Goal: Task Accomplishment & Management: Use online tool/utility

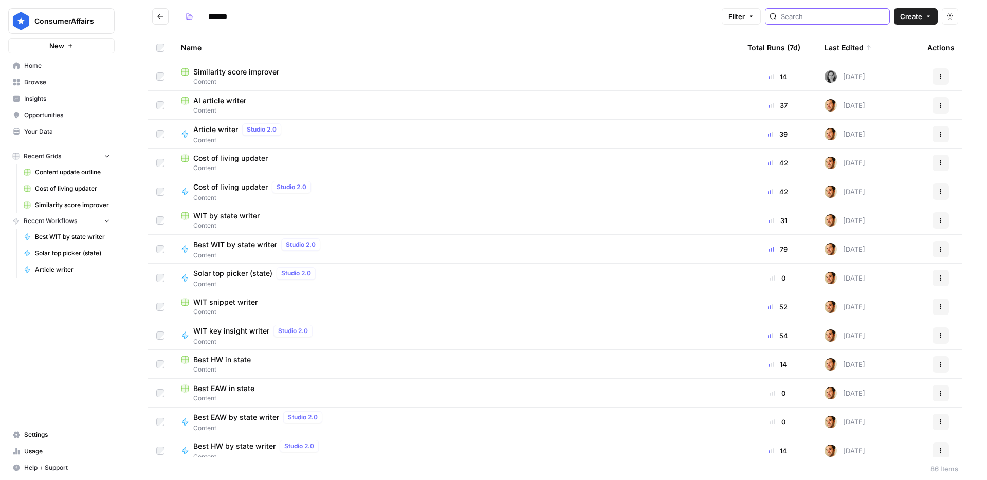
click at [842, 16] on input "search" at bounding box center [833, 16] width 104 height 10
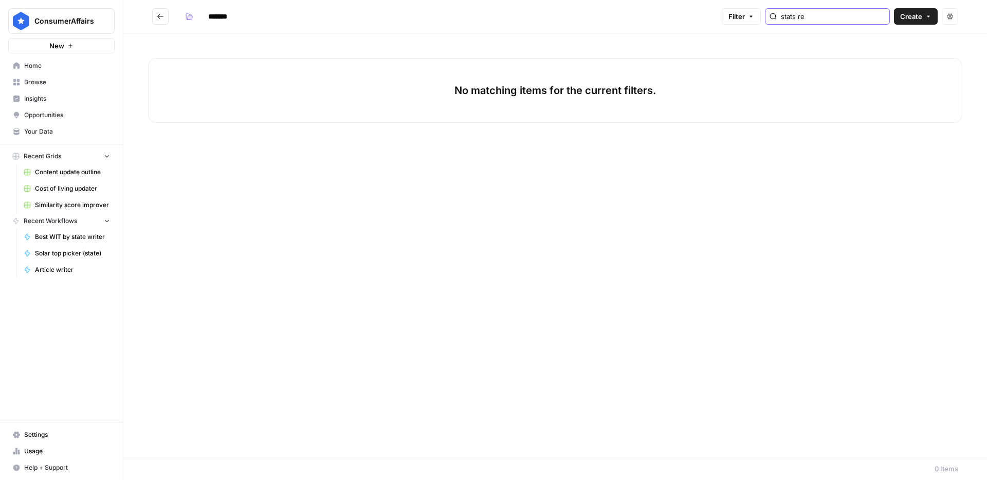
type input "stats re"
click at [154, 14] on button "Go back" at bounding box center [160, 16] width 16 height 16
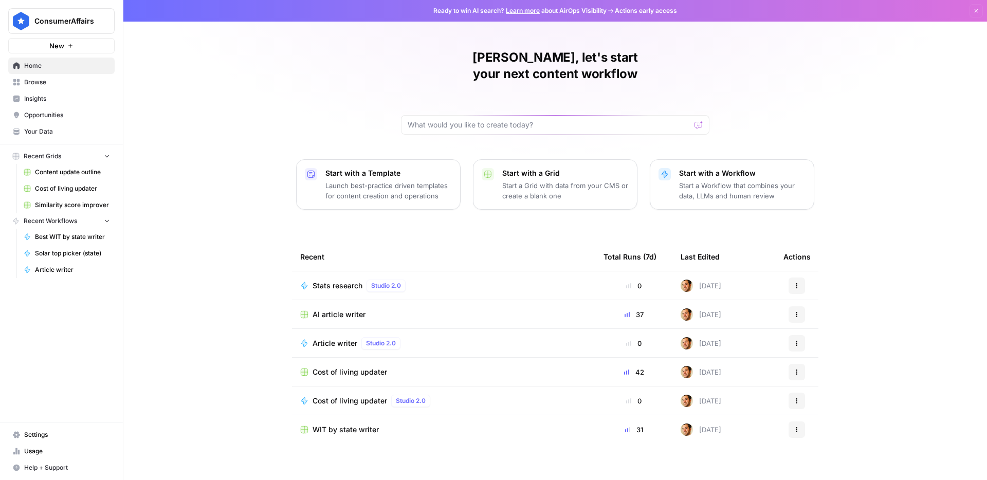
click at [49, 84] on span "Browse" at bounding box center [67, 82] width 86 height 9
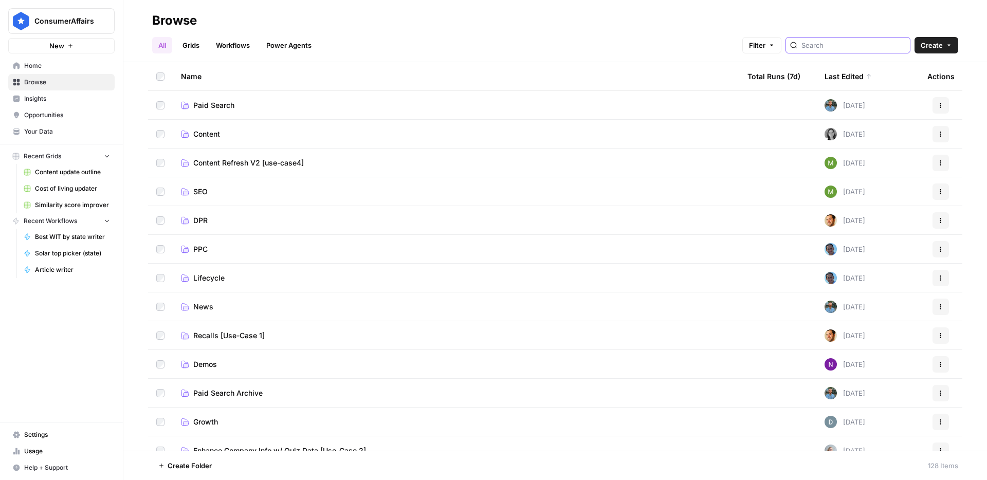
click at [850, 50] on input "search" at bounding box center [854, 45] width 104 height 10
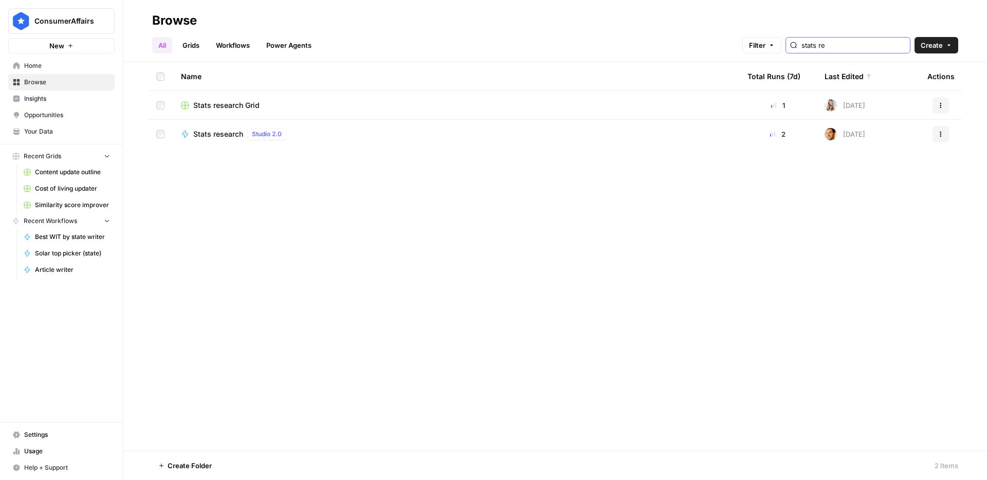
type input "stats re"
click at [236, 103] on span "Stats research Grid" at bounding box center [226, 105] width 66 height 10
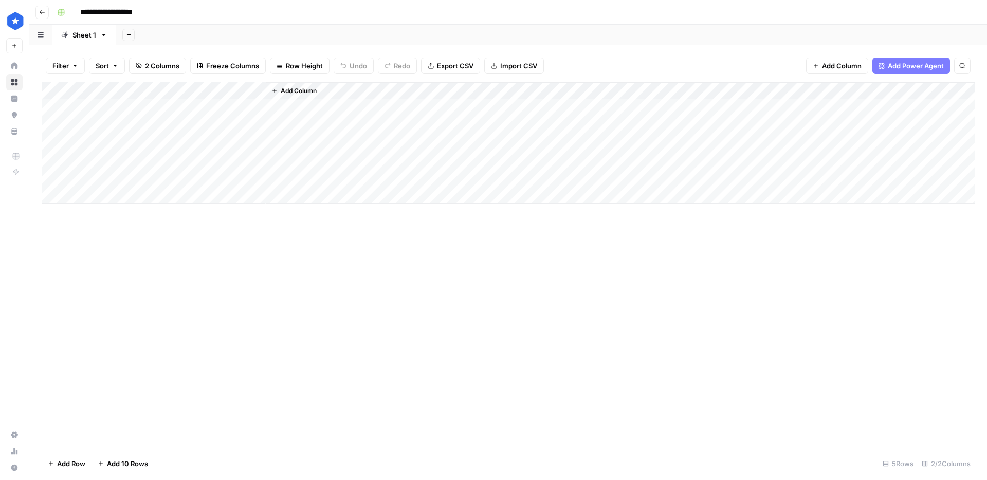
click at [196, 105] on div "Add Column" at bounding box center [508, 142] width 933 height 121
click at [161, 109] on div "Add Column" at bounding box center [508, 142] width 933 height 121
click at [151, 107] on div "Add Column" at bounding box center [508, 142] width 933 height 121
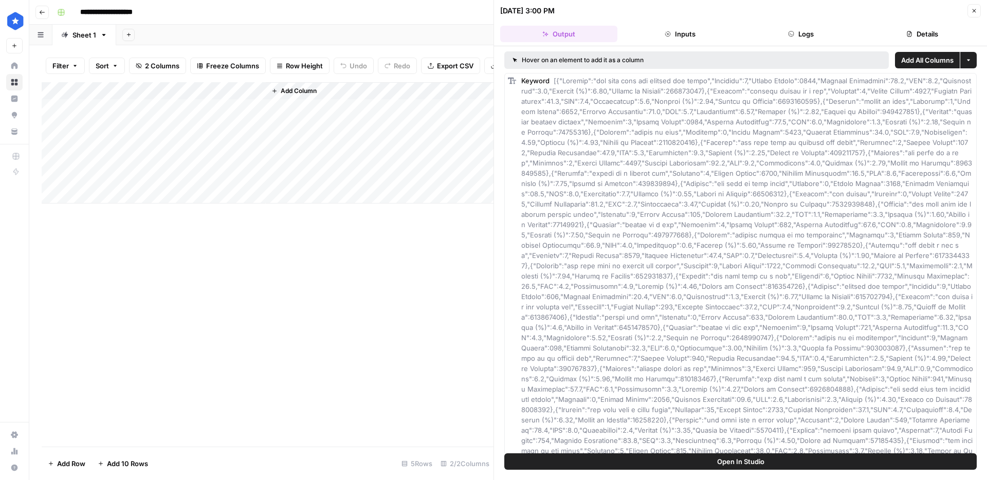
click at [810, 35] on button "Logs" at bounding box center [801, 34] width 117 height 16
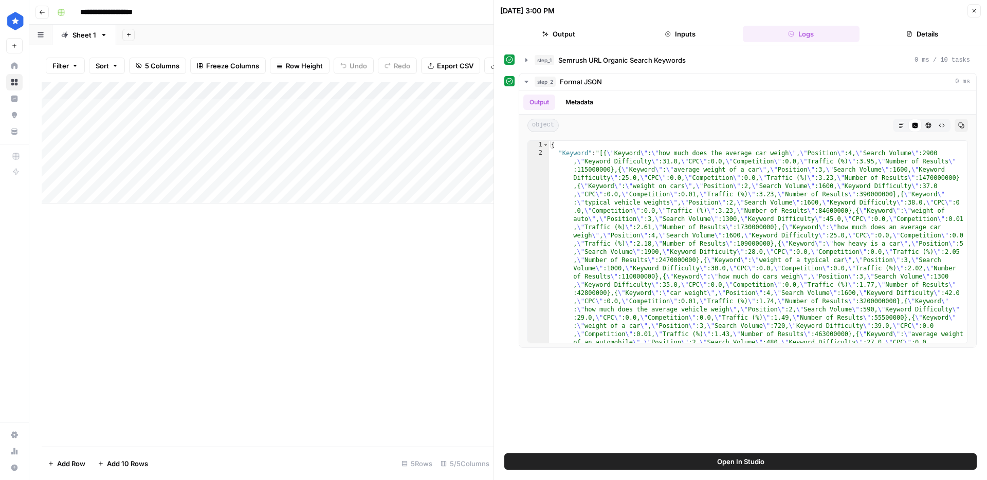
drag, startPoint x: 912, startPoint y: 35, endPoint x: 735, endPoint y: 45, distance: 177.2
click at [912, 35] on icon "button" at bounding box center [910, 34] width 6 height 6
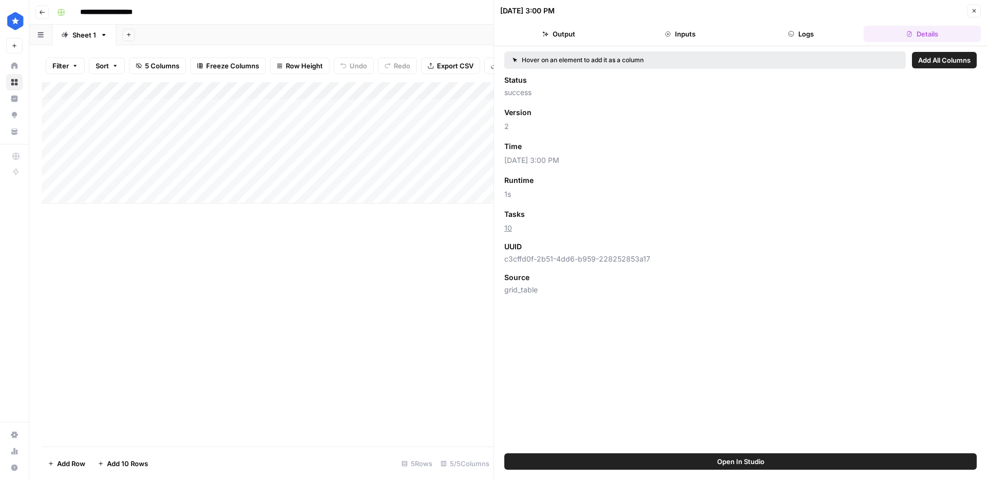
click at [563, 35] on button "Output" at bounding box center [558, 34] width 117 height 16
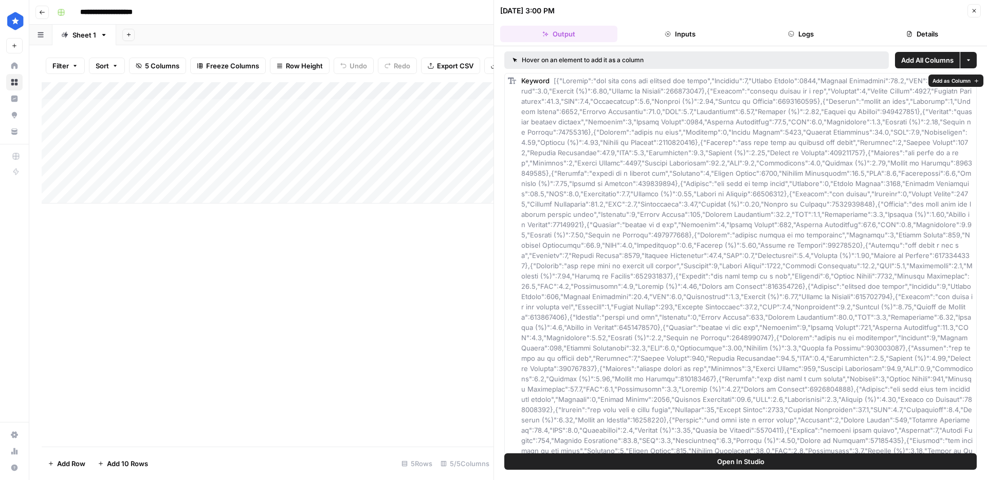
click at [948, 84] on span "Add as Column" at bounding box center [952, 81] width 38 height 8
click at [256, 90] on div "Add Column" at bounding box center [268, 142] width 452 height 121
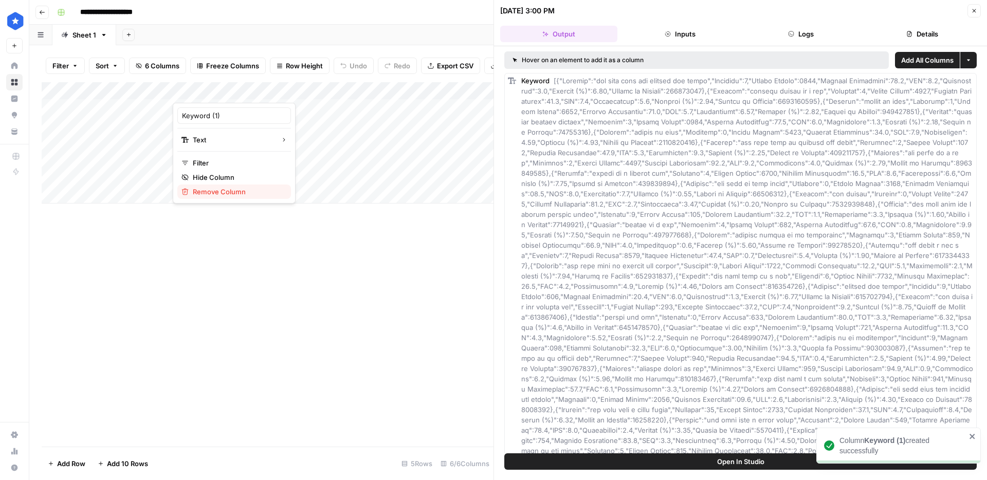
click at [218, 190] on span "Remove Column" at bounding box center [238, 192] width 90 height 10
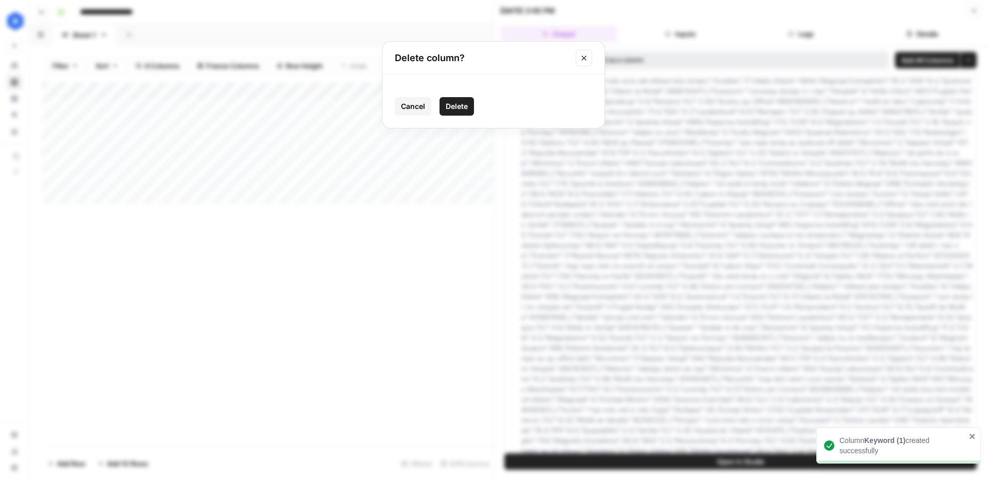
click at [458, 104] on span "Delete" at bounding box center [457, 106] width 22 height 10
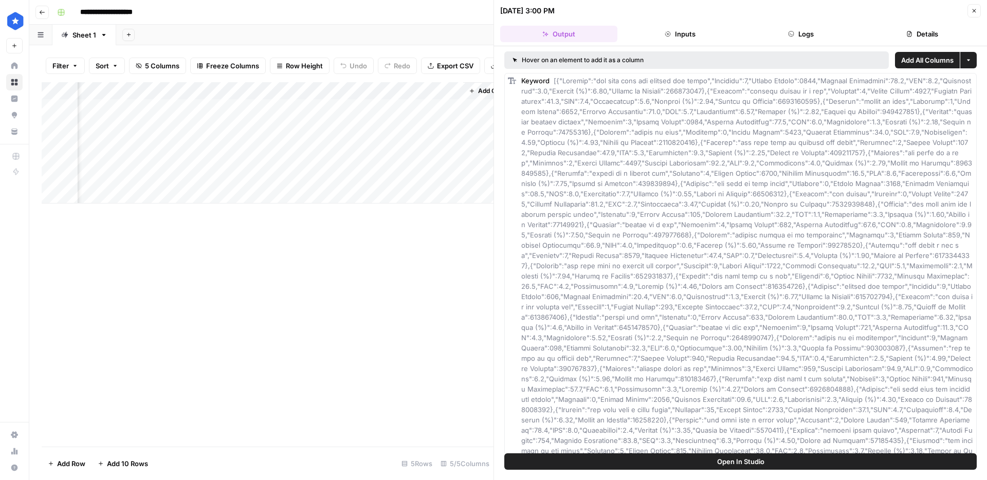
scroll to position [0, 107]
click at [289, 109] on div "Add Column" at bounding box center [268, 142] width 452 height 121
click at [299, 109] on div "Add Column" at bounding box center [268, 142] width 452 height 121
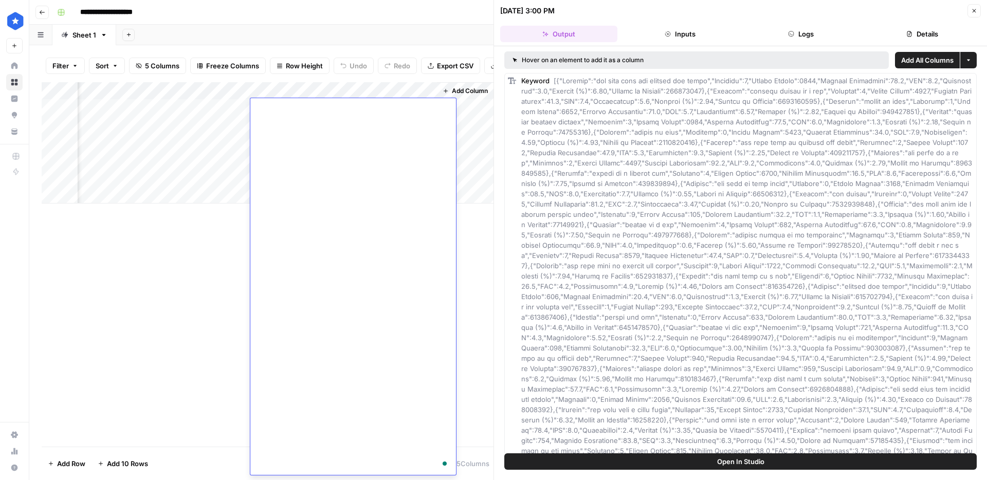
click at [233, 155] on div "Add Column" at bounding box center [268, 142] width 452 height 121
click at [301, 107] on div "Add Column" at bounding box center [268, 142] width 452 height 121
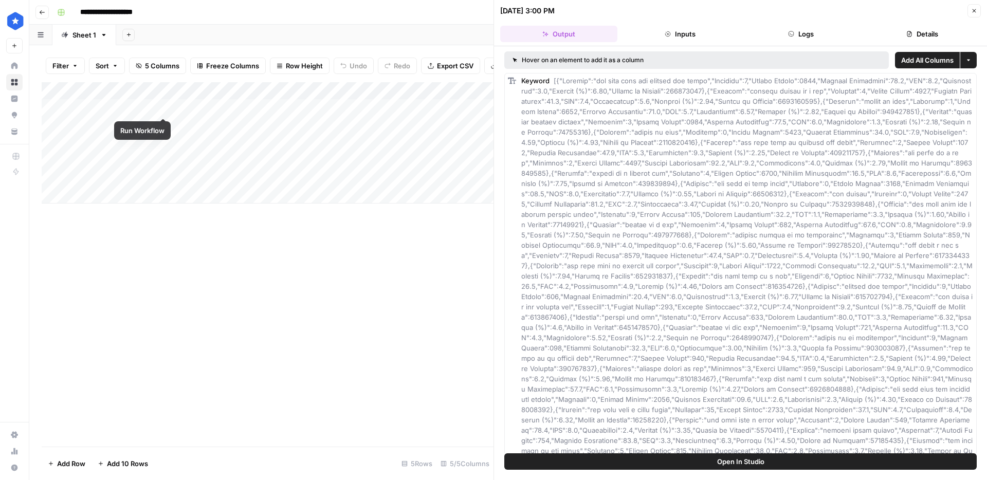
click at [163, 106] on div "Add Column" at bounding box center [268, 142] width 452 height 121
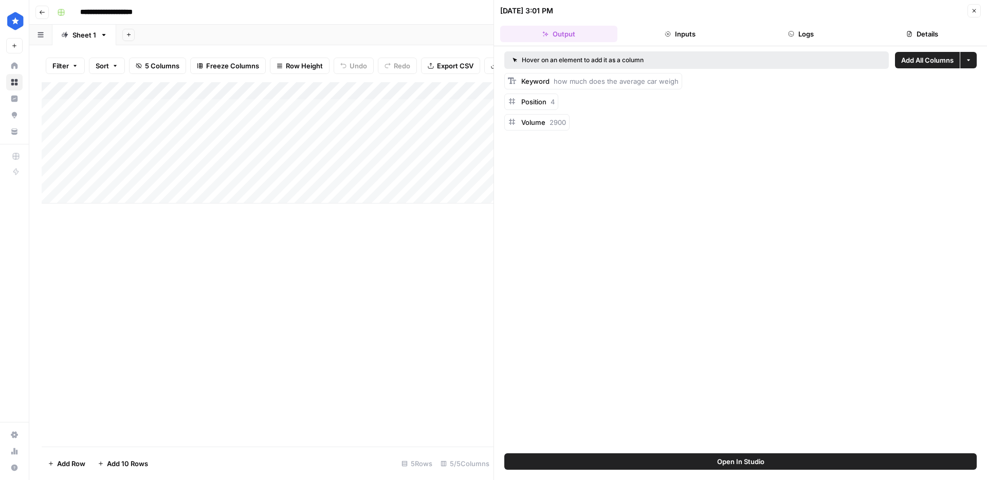
click at [392, 110] on div "Add Column" at bounding box center [268, 142] width 452 height 121
click at [969, 9] on button "Close" at bounding box center [974, 10] width 13 height 13
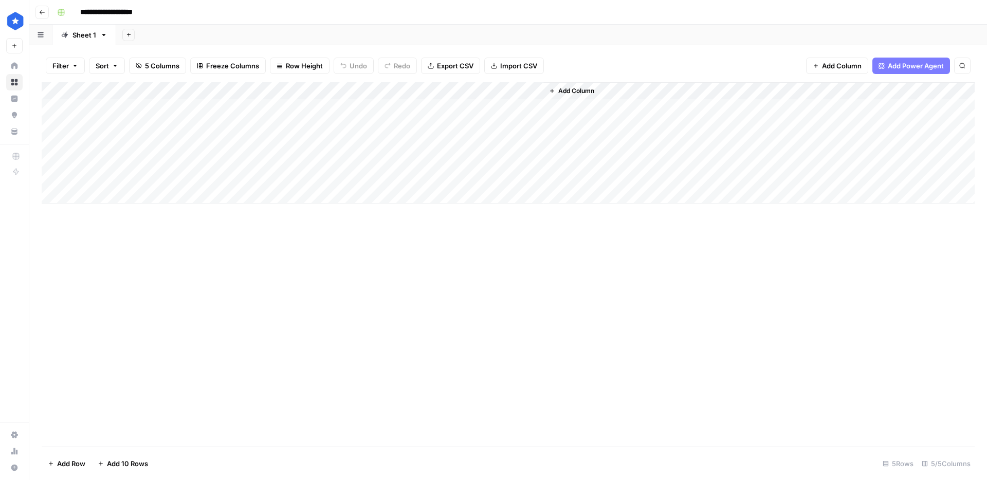
drag, startPoint x: 509, startPoint y: 151, endPoint x: 511, endPoint y: 213, distance: 61.7
click at [511, 213] on div "Add Column" at bounding box center [508, 264] width 933 height 365
click at [151, 90] on div "Add Column" at bounding box center [508, 142] width 933 height 121
click at [460, 175] on div "Add Column" at bounding box center [508, 142] width 933 height 121
click at [358, 171] on div "Add Column" at bounding box center [508, 142] width 933 height 121
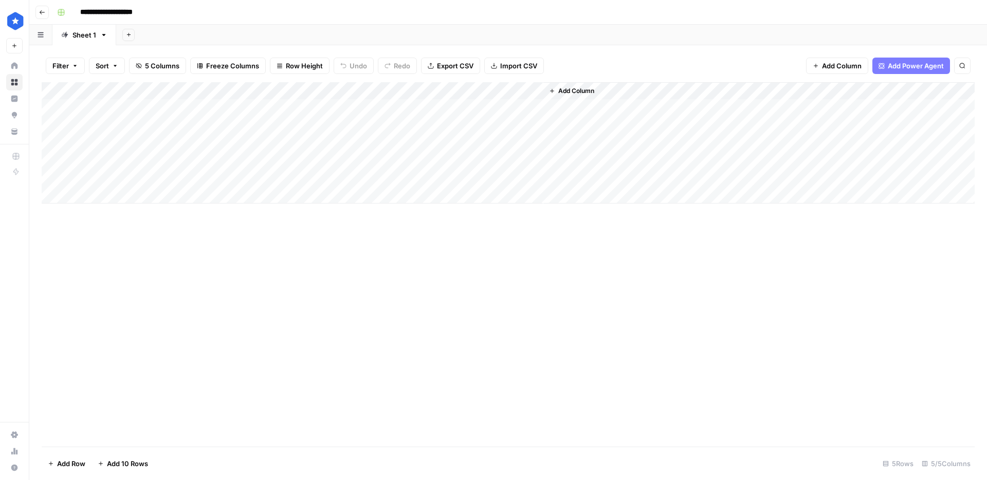
click at [409, 147] on div "Add Column" at bounding box center [508, 142] width 933 height 121
click at [504, 124] on div "Add Column" at bounding box center [508, 142] width 933 height 121
click at [535, 108] on div "Add Column" at bounding box center [508, 142] width 933 height 121
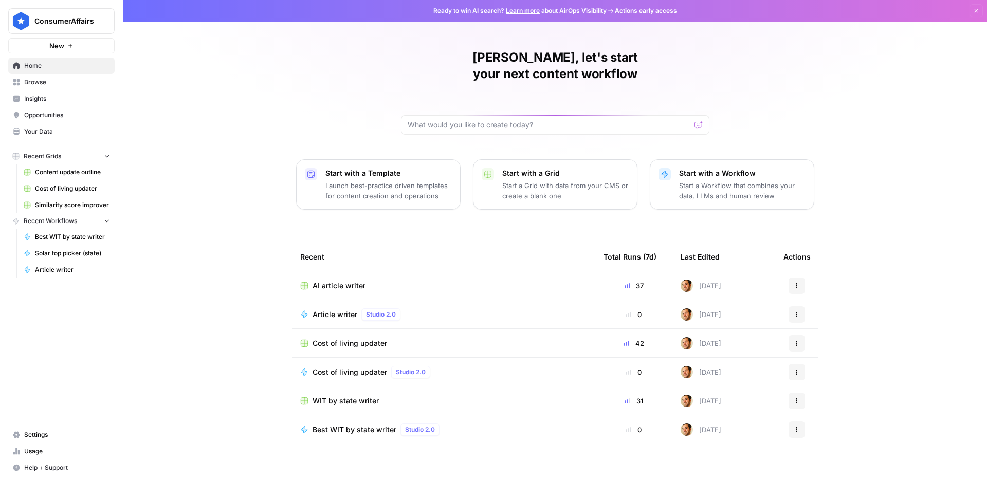
click at [28, 85] on span "Browse" at bounding box center [67, 82] width 86 height 9
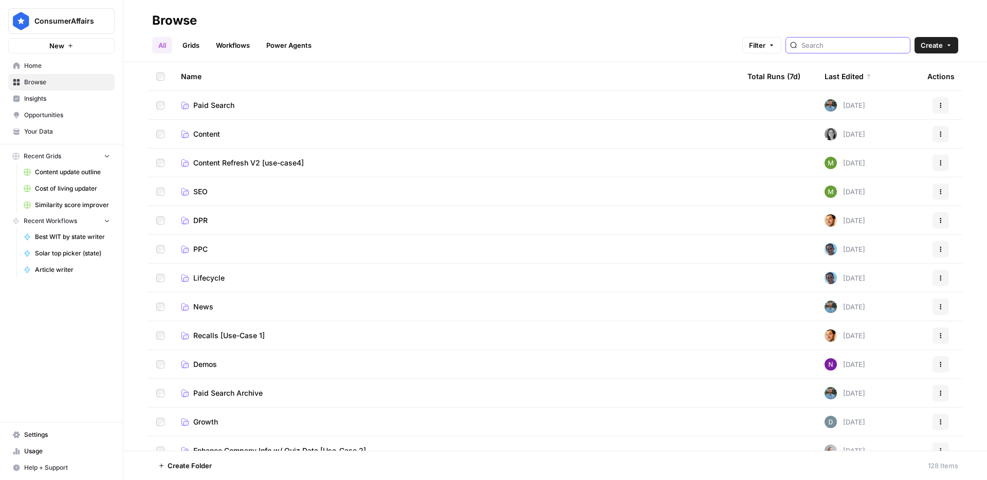
click at [861, 44] on input "search" at bounding box center [854, 45] width 104 height 10
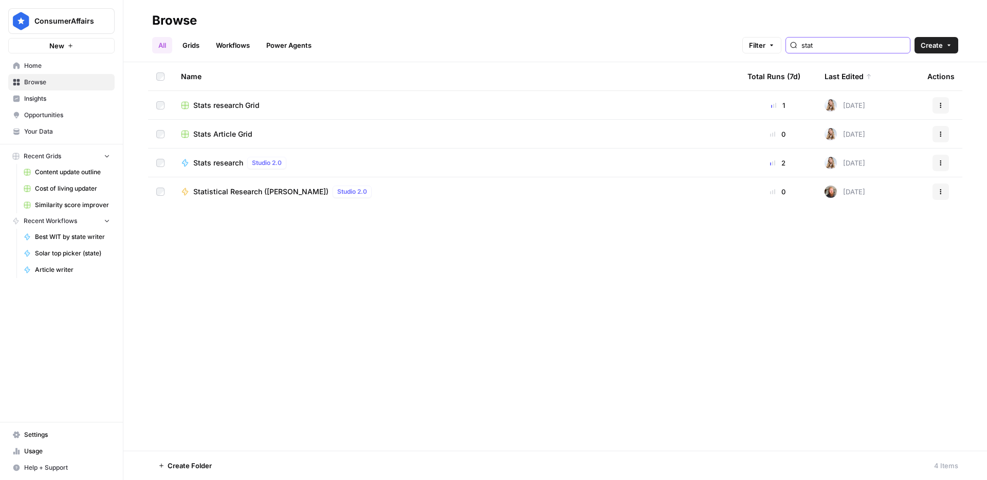
type input "stat"
click at [239, 164] on span "Stats research" at bounding box center [218, 163] width 50 height 10
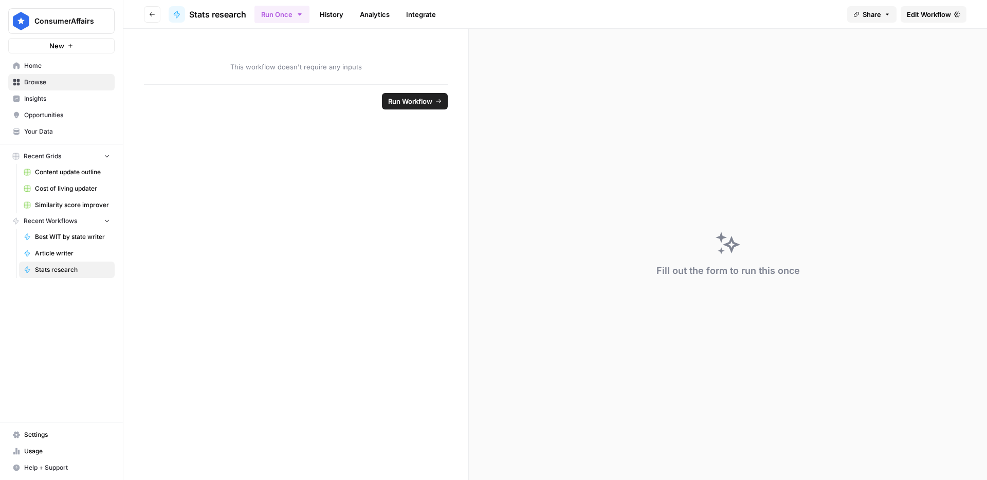
click at [923, 15] on span "Edit Workflow" at bounding box center [929, 14] width 44 height 10
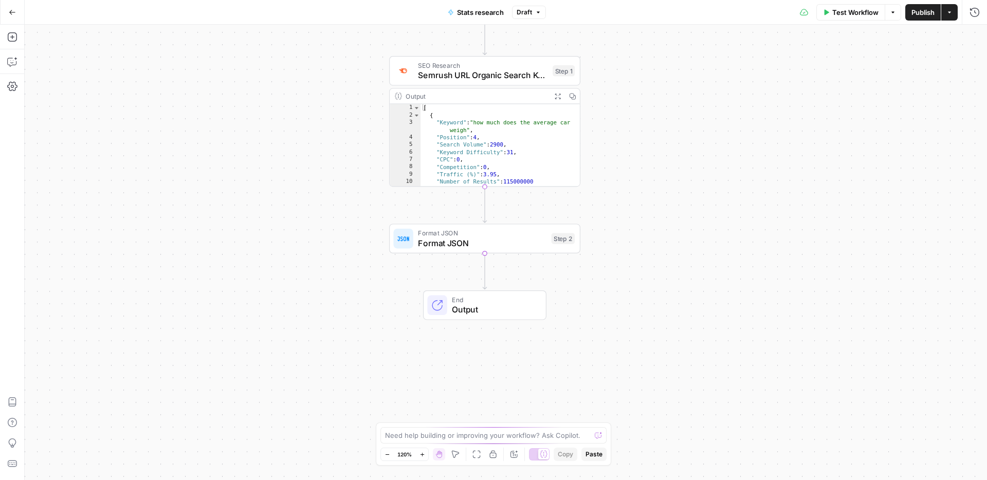
drag, startPoint x: 653, startPoint y: 280, endPoint x: 632, endPoint y: 182, distance: 100.0
click at [632, 182] on div "Workflow Set Inputs Inputs SEO Research Semrush URL Organic Search Keywords Ste…" at bounding box center [506, 253] width 963 height 456
click at [500, 244] on span "Format JSON" at bounding box center [482, 243] width 129 height 12
click at [865, 63] on div "“/” to reference Variables Menu" at bounding box center [845, 66] width 71 height 20
click at [869, 65] on icon "button" at bounding box center [871, 65] width 5 height 5
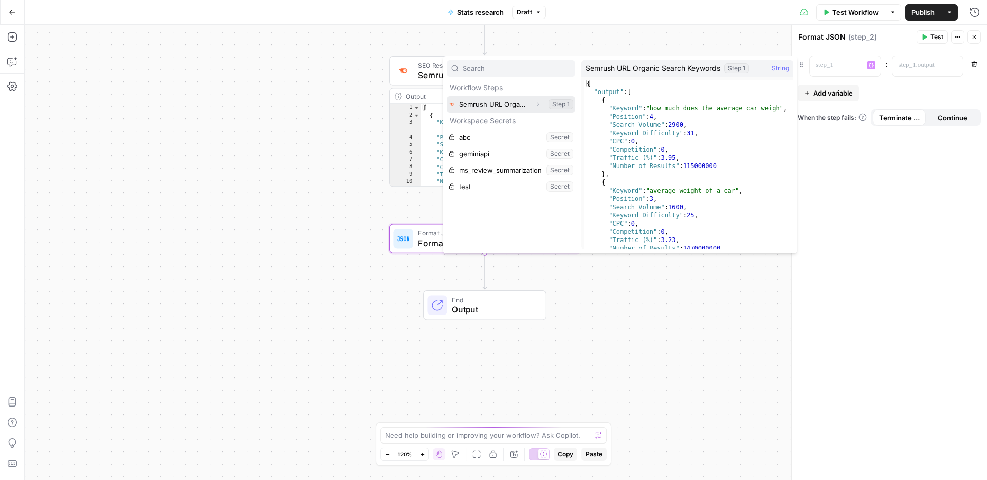
click at [524, 103] on button "Select variable Semrush URL Organic Search Keywords" at bounding box center [511, 104] width 129 height 16
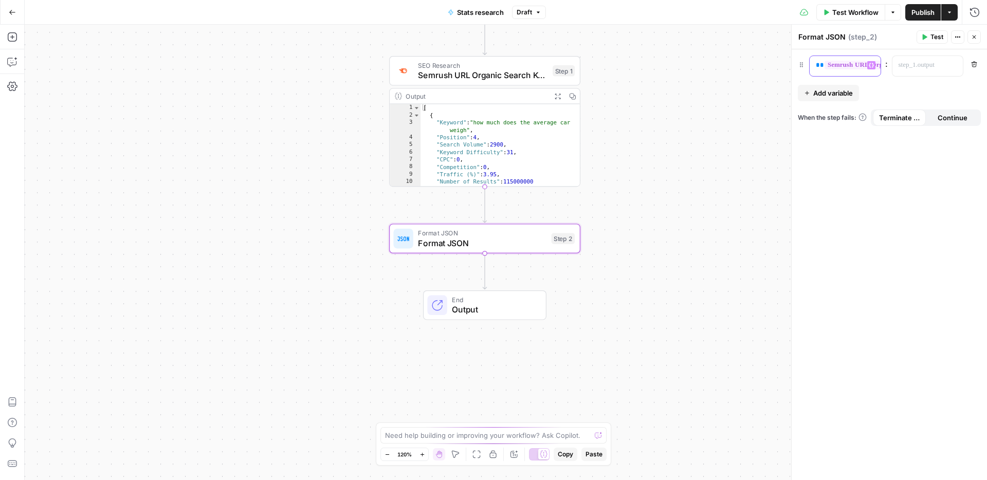
click at [875, 68] on button "Variables Menu" at bounding box center [872, 65] width 8 height 8
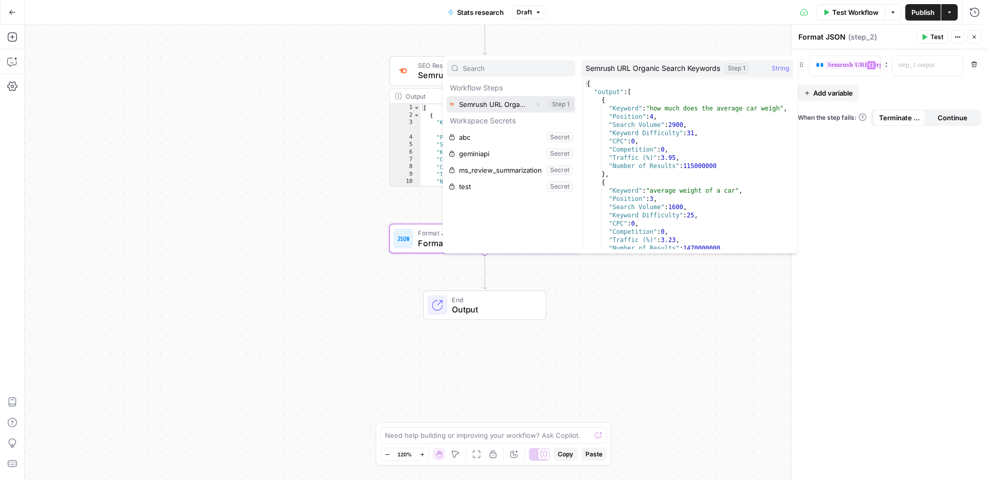
click at [537, 105] on icon "button" at bounding box center [538, 104] width 6 height 6
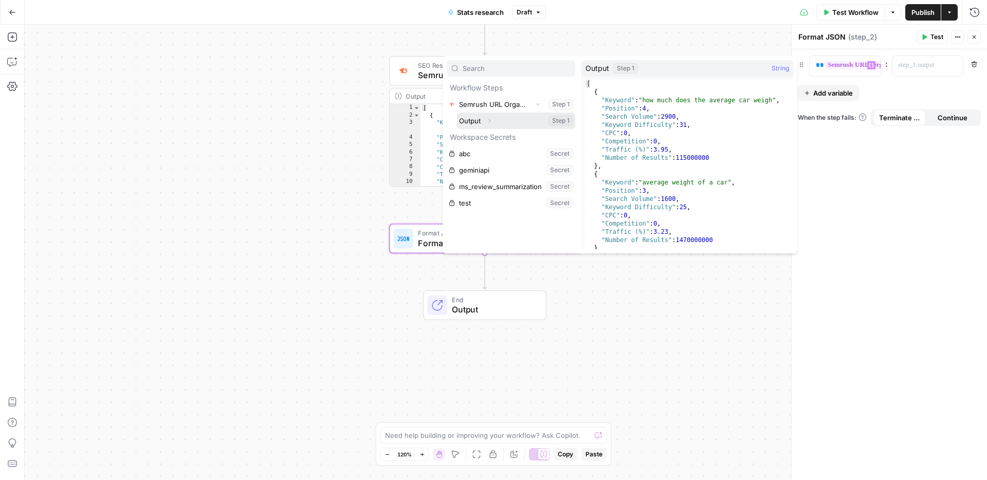
click at [490, 121] on icon "button" at bounding box center [490, 121] width 2 height 4
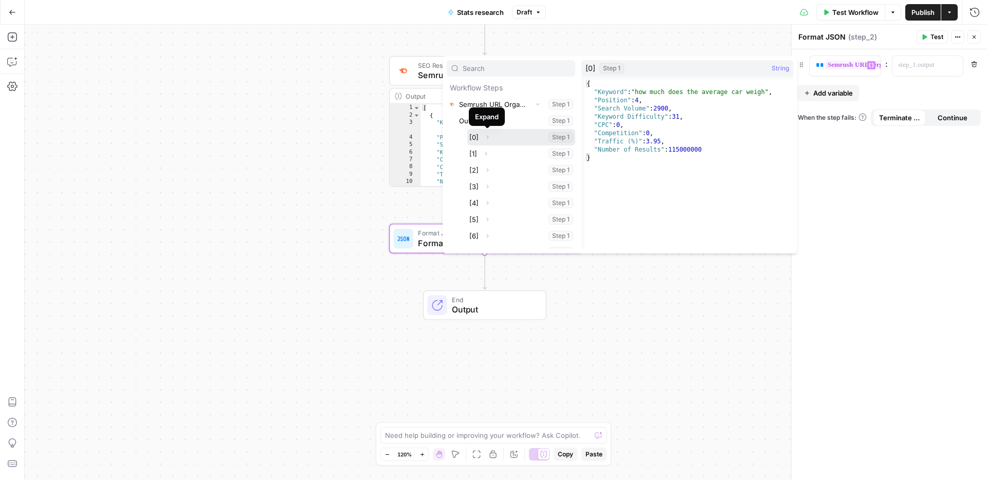
click at [488, 138] on icon "button" at bounding box center [488, 138] width 2 height 4
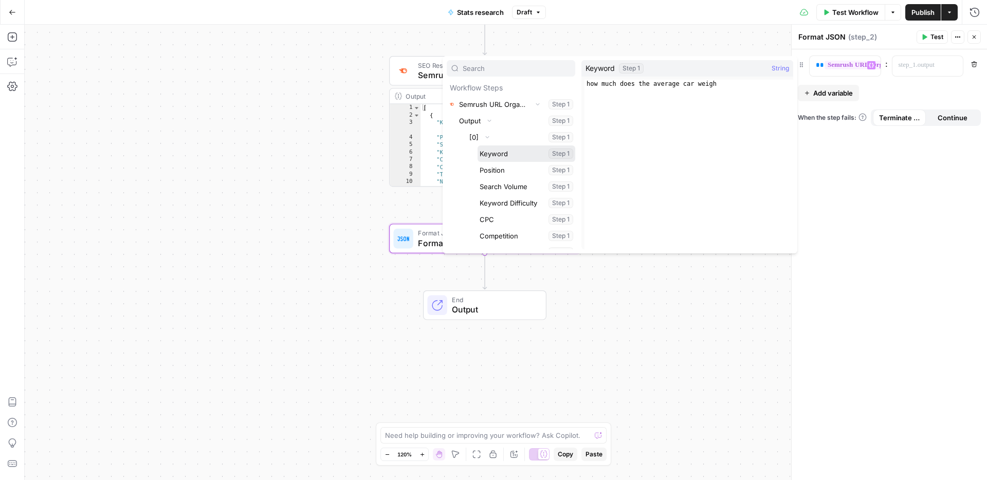
click at [511, 160] on button "Select variable Keyword" at bounding box center [527, 154] width 98 height 16
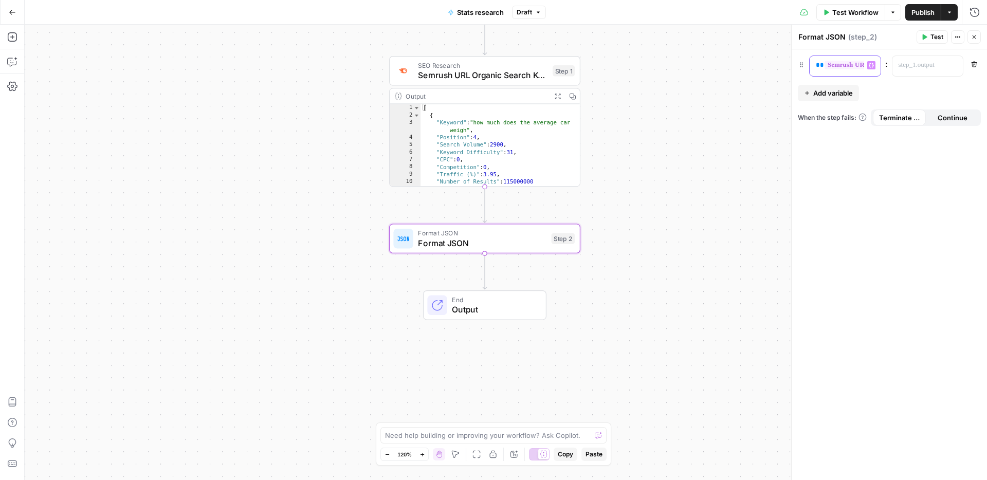
click at [817, 62] on span "**" at bounding box center [820, 65] width 8 height 7
click at [923, 67] on p at bounding box center [920, 65] width 42 height 10
click at [833, 72] on div at bounding box center [837, 66] width 55 height 20
click at [838, 89] on span "Add variable" at bounding box center [834, 93] width 40 height 10
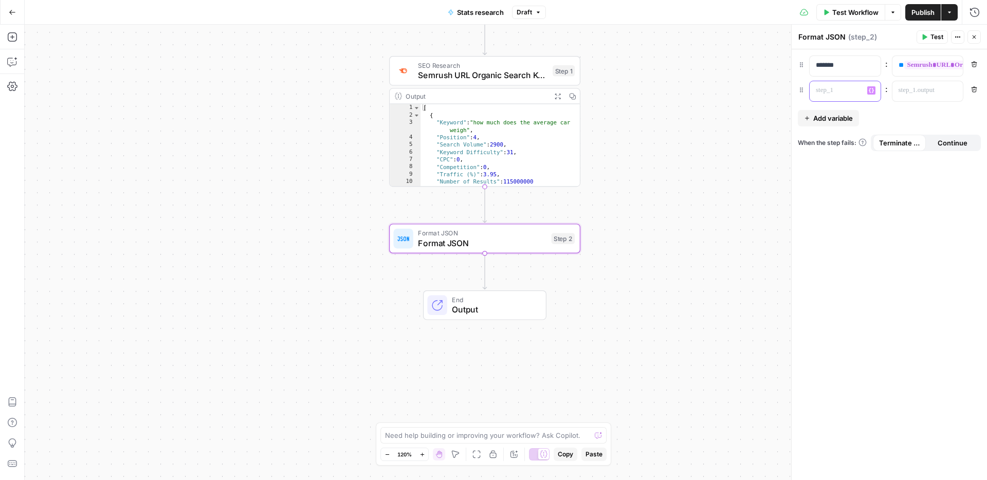
click at [837, 93] on p at bounding box center [837, 90] width 42 height 10
click at [831, 115] on span "Add variable" at bounding box center [834, 118] width 40 height 10
drag, startPoint x: 831, startPoint y: 115, endPoint x: 835, endPoint y: 108, distance: 8.1
click at [835, 108] on div at bounding box center [837, 116] width 55 height 20
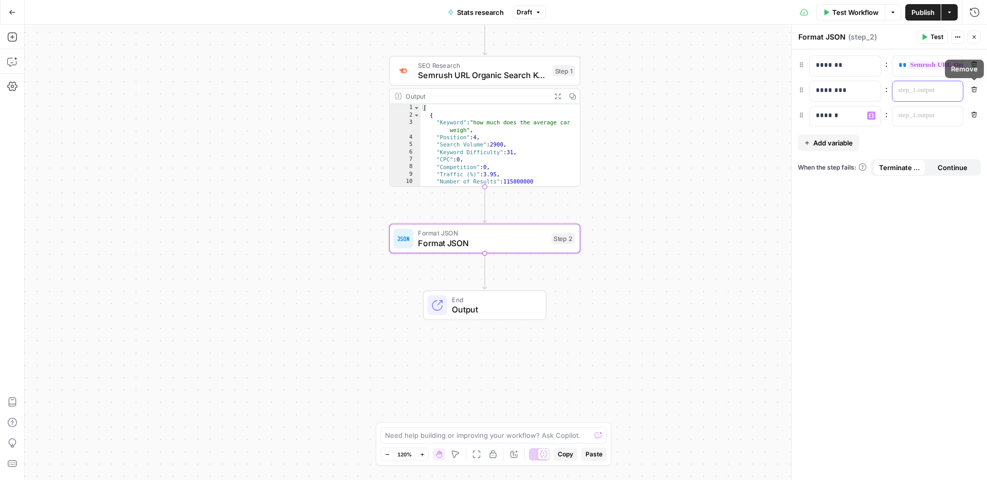
click at [934, 91] on p at bounding box center [920, 90] width 42 height 10
click at [951, 91] on icon "button" at bounding box center [953, 90] width 5 height 5
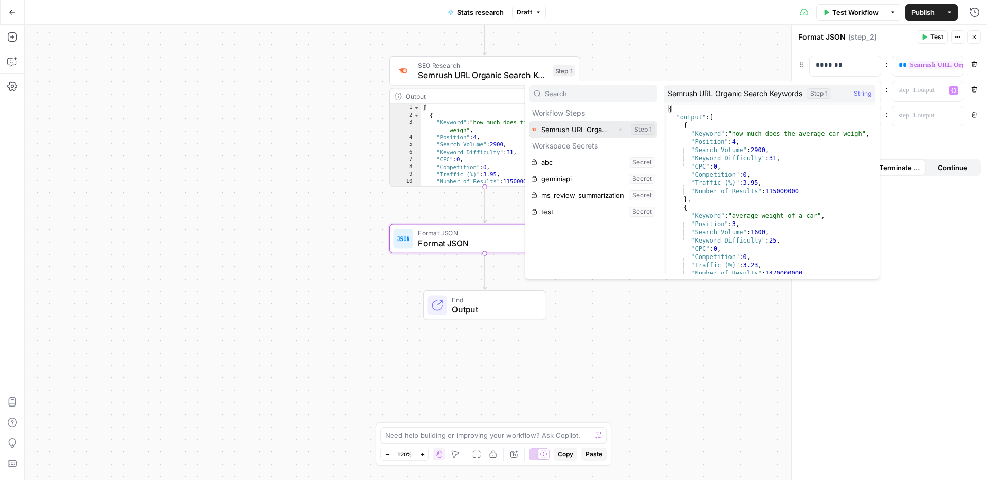
click at [621, 131] on icon "button" at bounding box center [620, 130] width 6 height 6
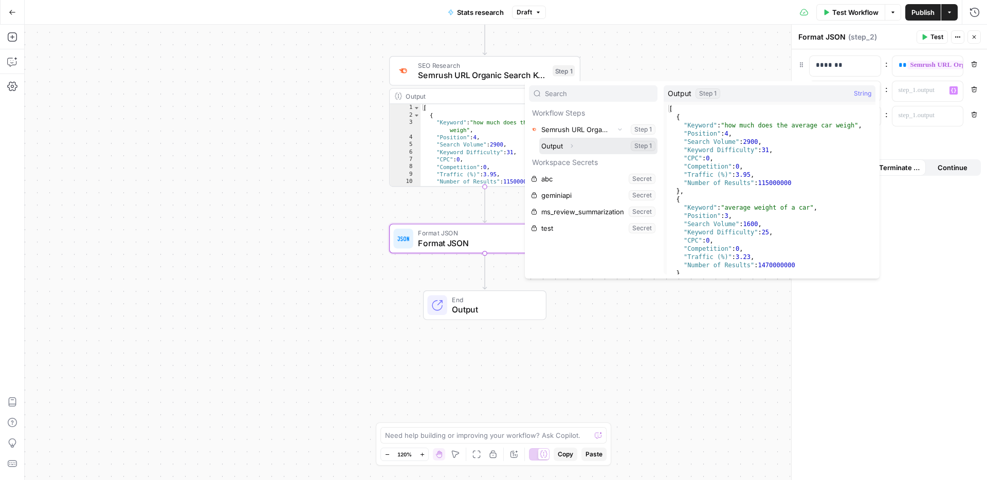
click at [573, 147] on icon "button" at bounding box center [572, 146] width 6 height 6
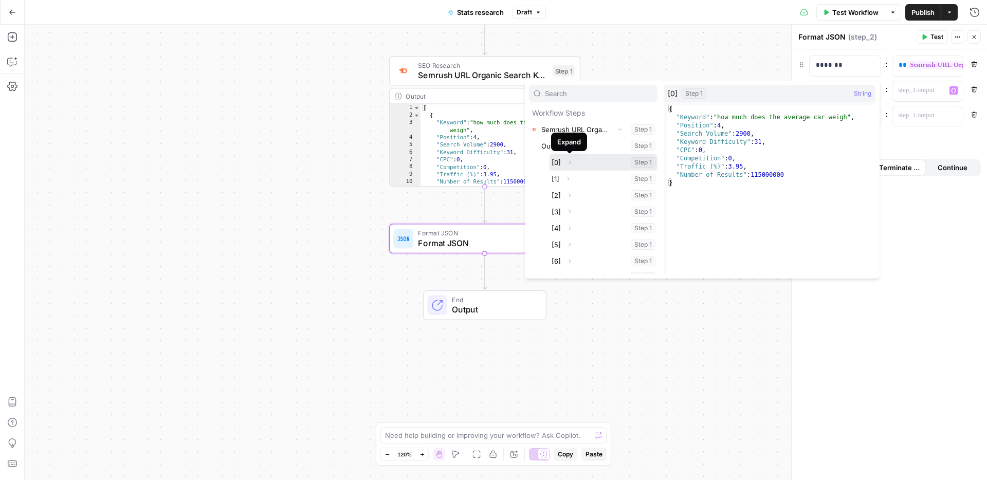
click at [570, 163] on icon "button" at bounding box center [570, 162] width 6 height 6
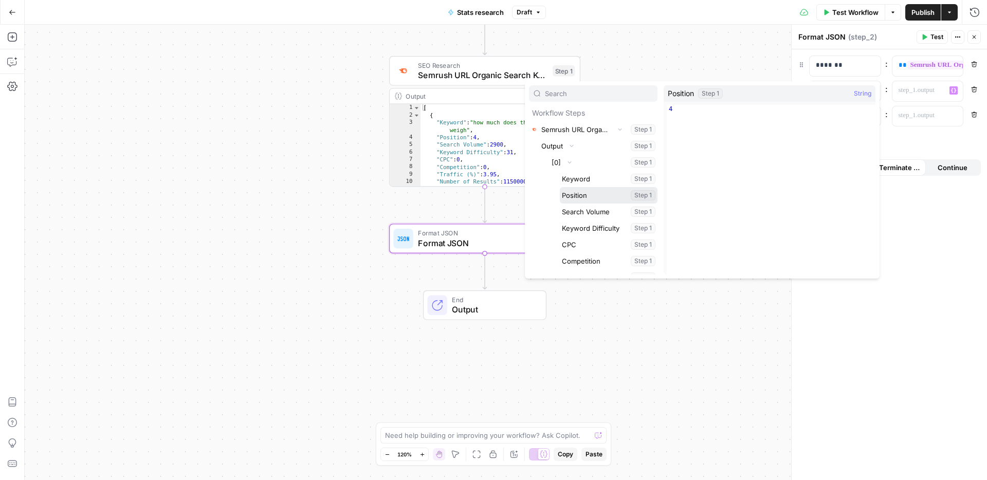
click at [599, 198] on button "Select variable Position" at bounding box center [609, 195] width 98 height 16
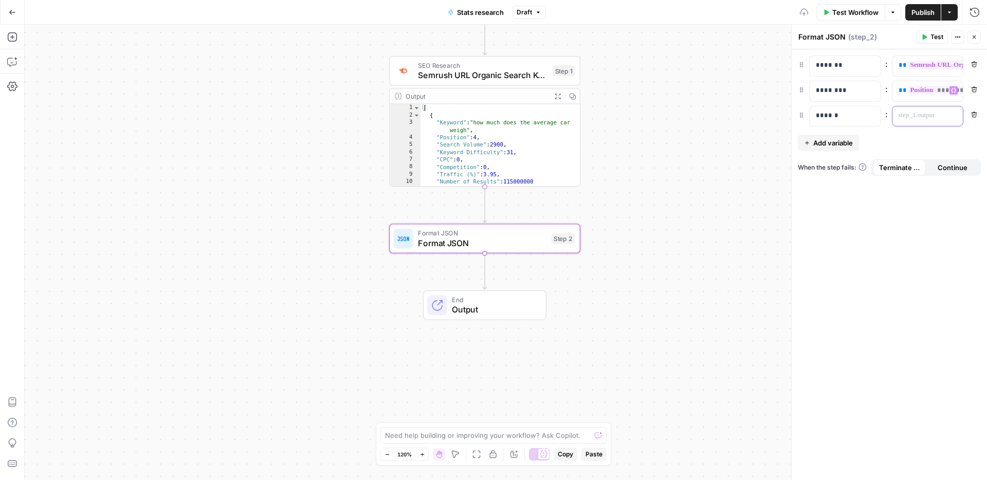
click at [943, 117] on div at bounding box center [920, 116] width 55 height 20
click at [951, 117] on icon "button" at bounding box center [953, 115] width 5 height 5
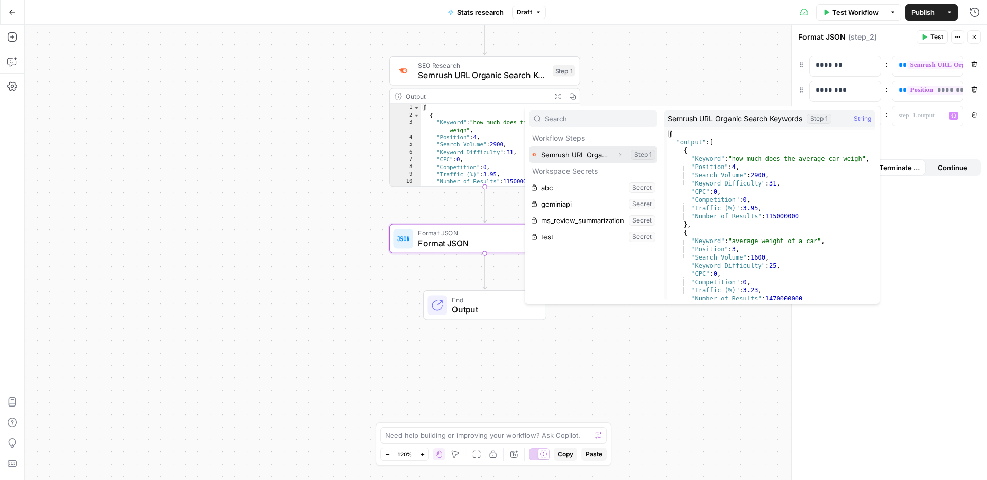
click at [620, 154] on icon "button" at bounding box center [621, 155] width 2 height 4
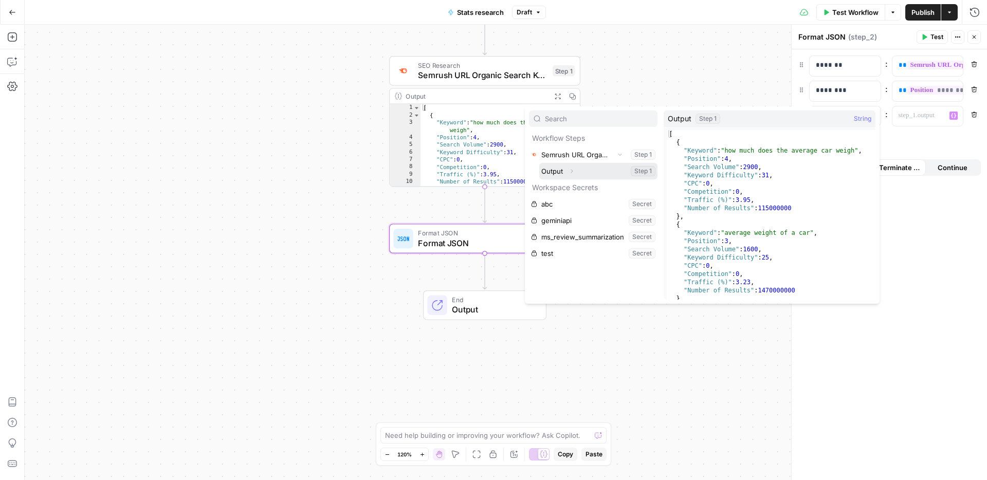
click at [571, 171] on icon "button" at bounding box center [572, 171] width 6 height 6
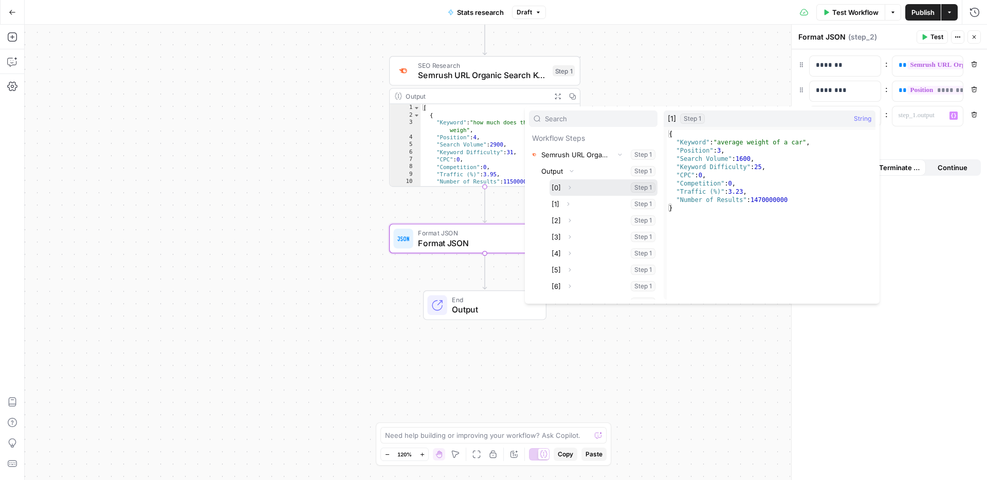
click at [571, 186] on icon "button" at bounding box center [570, 188] width 6 height 6
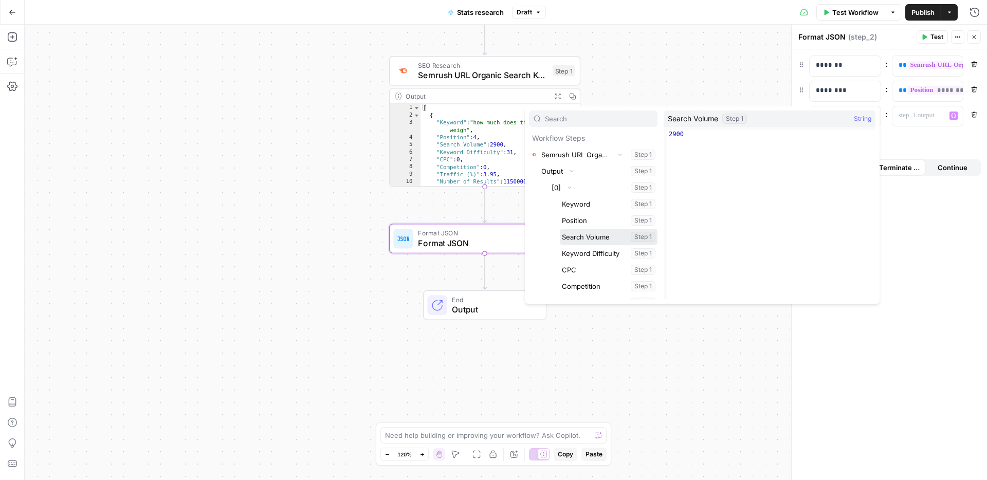
click at [581, 234] on button "Select variable Search Volume" at bounding box center [609, 237] width 98 height 16
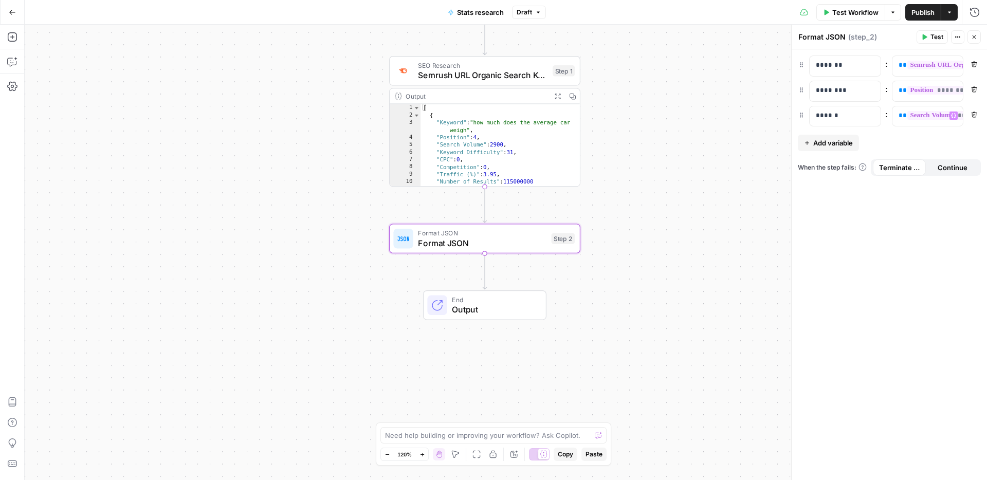
click at [845, 15] on span "Test Workflow" at bounding box center [856, 12] width 46 height 10
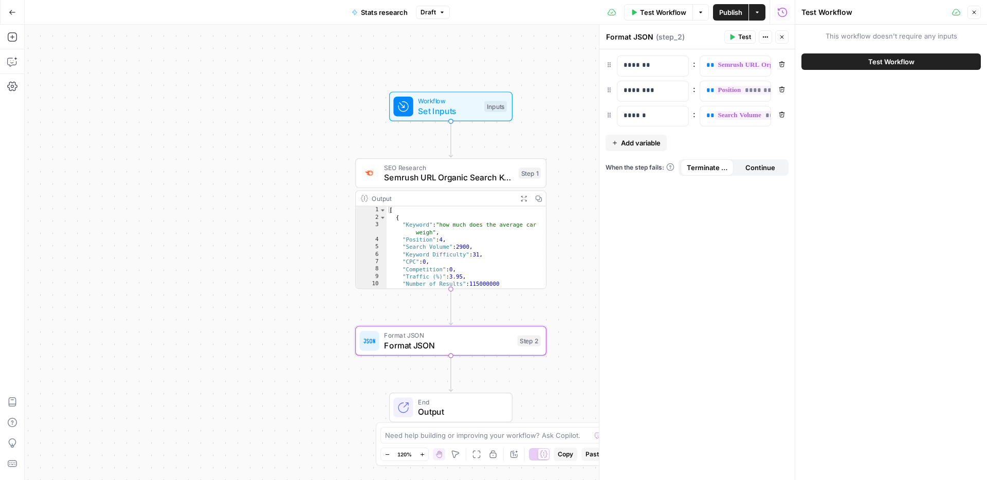
drag, startPoint x: 207, startPoint y: 185, endPoint x: 209, endPoint y: 222, distance: 37.1
click at [186, 240] on div "Workflow Set Inputs Inputs SEO Research Semrush URL Organic Search Keywords Ste…" at bounding box center [410, 253] width 770 height 456
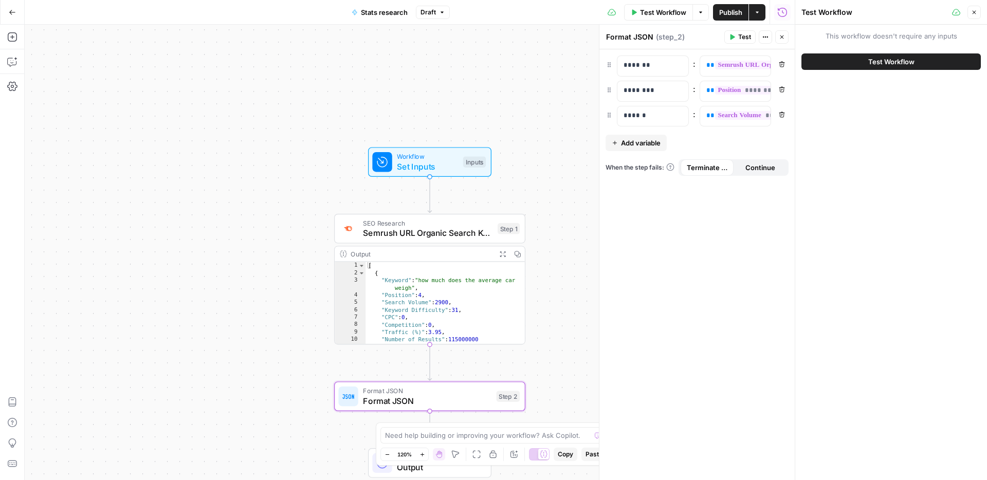
click at [418, 155] on span "Workflow" at bounding box center [427, 157] width 61 height 10
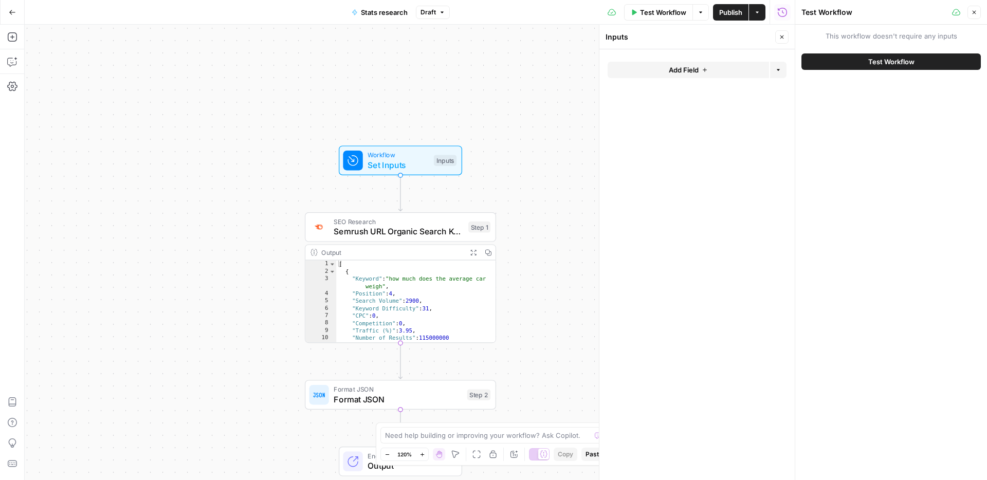
drag, startPoint x: 513, startPoint y: 170, endPoint x: 465, endPoint y: 167, distance: 48.4
click at [465, 167] on div "Workflow Set Inputs Inputs SEO Research Semrush URL Organic Search Keywords Ste…" at bounding box center [410, 253] width 770 height 456
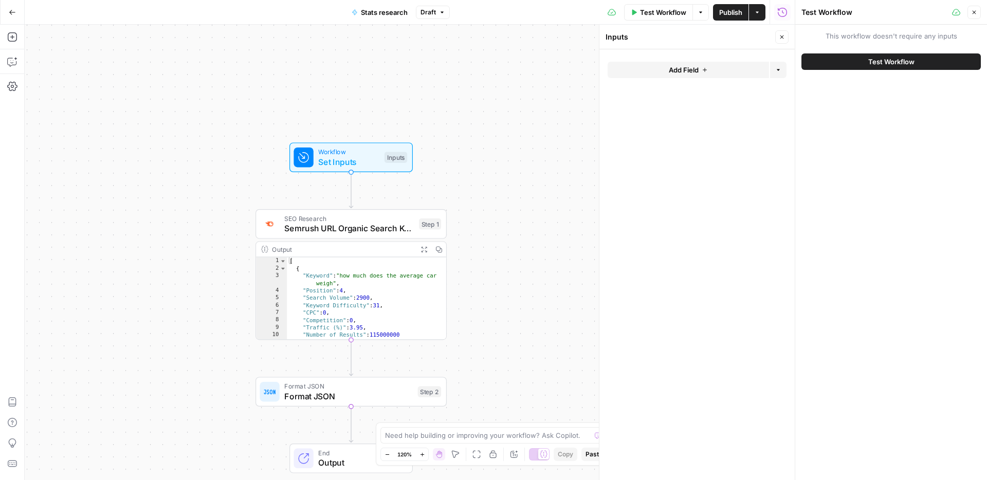
drag, startPoint x: 486, startPoint y: 172, endPoint x: 394, endPoint y: 114, distance: 108.2
click at [395, 113] on div "Workflow Set Inputs Inputs SEO Research Semrush URL Organic Search Keywords Ste…" at bounding box center [410, 253] width 770 height 456
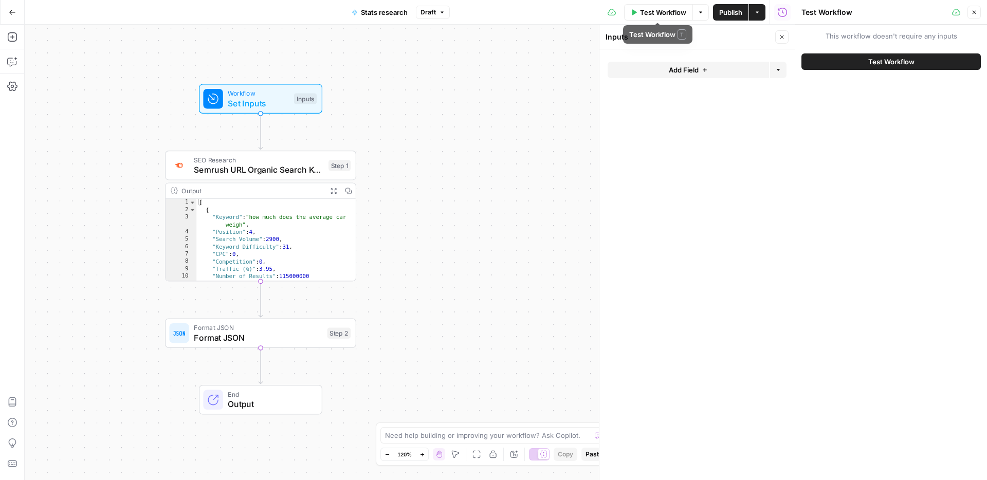
click at [731, 12] on span "Publish" at bounding box center [730, 12] width 23 height 10
click at [259, 336] on span "Format JSON" at bounding box center [258, 338] width 129 height 12
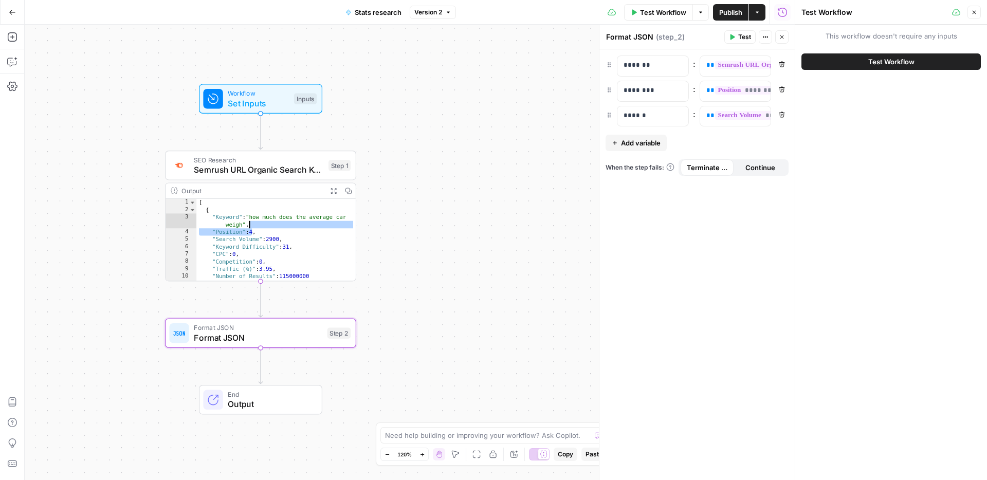
drag, startPoint x: 243, startPoint y: 227, endPoint x: 247, endPoint y: 218, distance: 9.9
click at [247, 218] on div "[ { "Keyword" : "how much does the average car weigh" , "Position" : 4 , "Searc…" at bounding box center [275, 247] width 159 height 97
type textarea "**********"
click at [702, 71] on div "**********" at bounding box center [727, 66] width 55 height 20
click at [702, 69] on div "**********" at bounding box center [727, 66] width 55 height 20
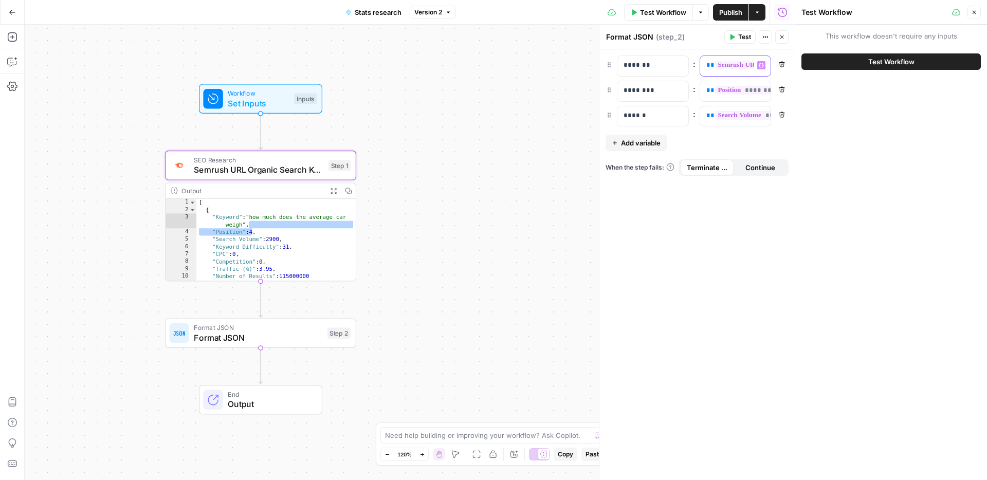
click at [702, 69] on div "**********" at bounding box center [727, 66] width 55 height 20
click at [760, 65] on icon "button" at bounding box center [761, 65] width 5 height 5
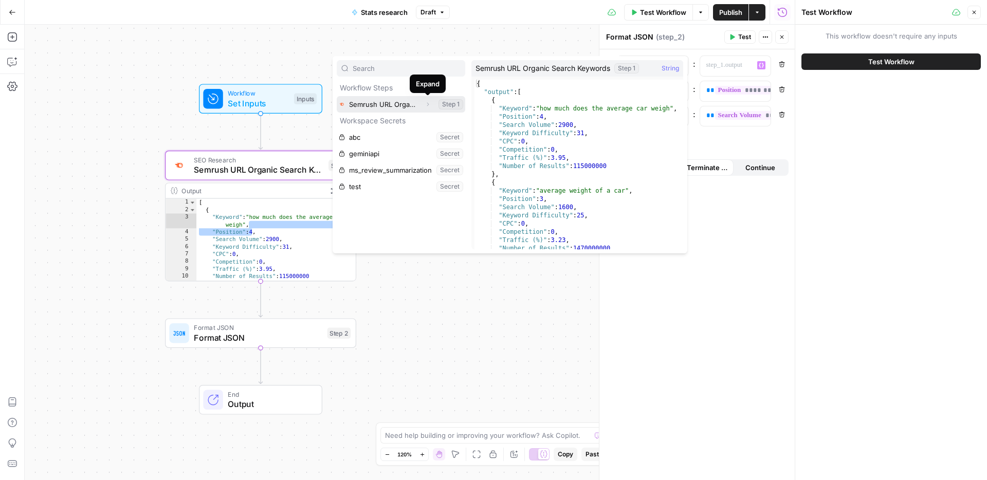
click at [425, 106] on icon "button" at bounding box center [428, 104] width 6 height 6
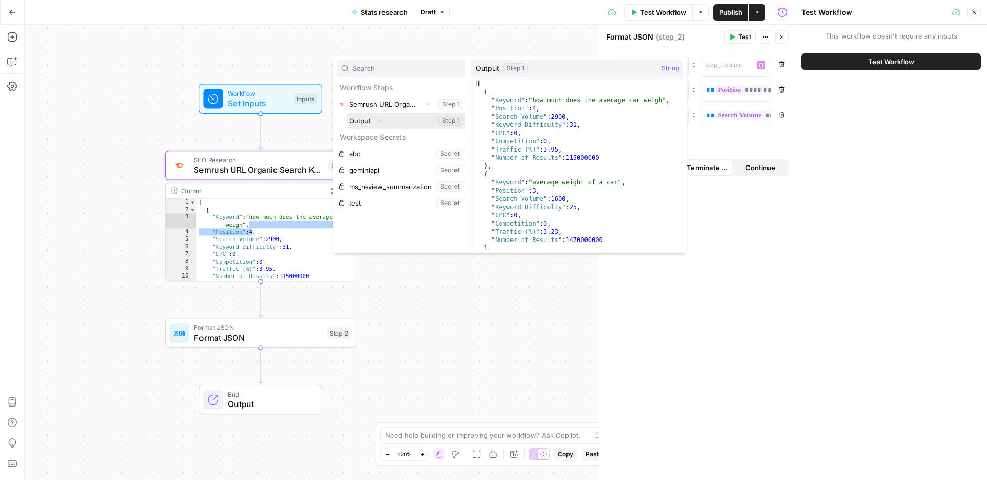
click at [381, 122] on icon "button" at bounding box center [379, 121] width 6 height 6
click at [377, 139] on icon "button" at bounding box center [377, 137] width 6 height 6
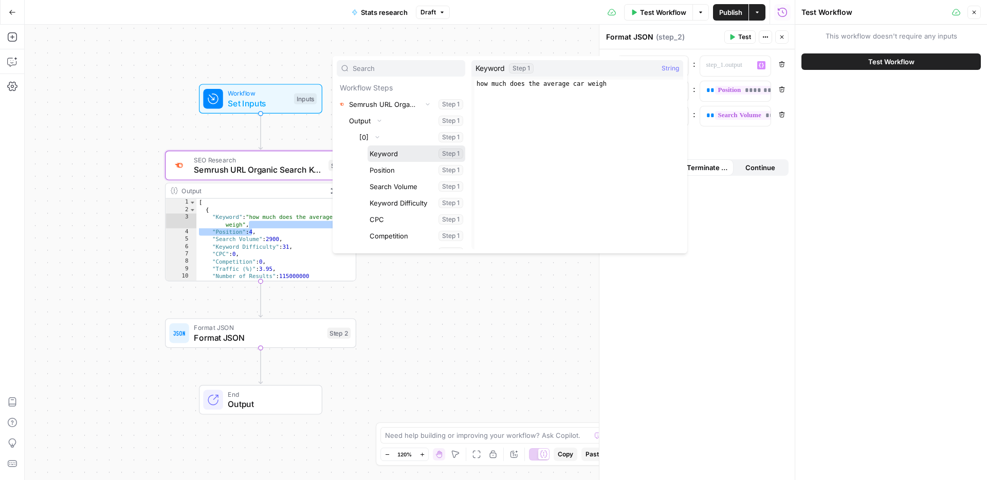
click at [392, 155] on button "Select variable Keyword" at bounding box center [417, 154] width 98 height 16
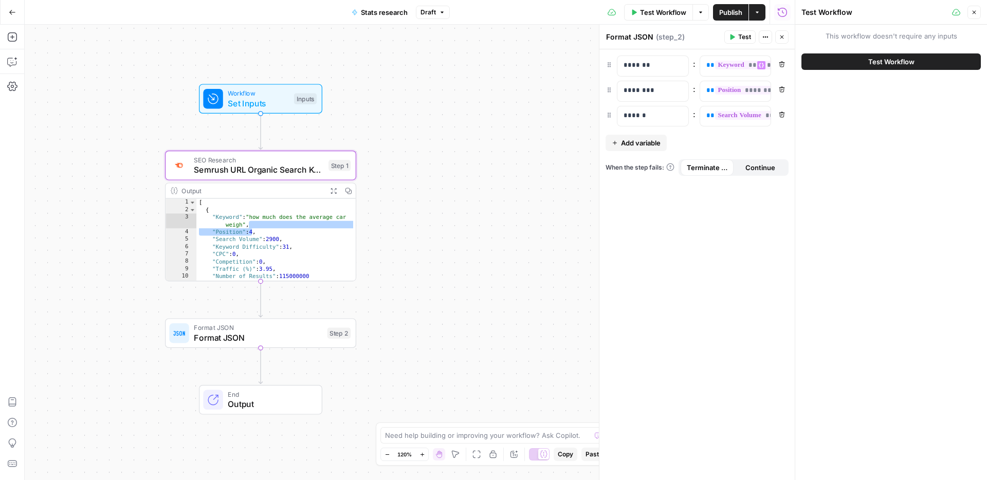
click at [724, 12] on span "Publish" at bounding box center [730, 12] width 23 height 10
